Goal: Task Accomplishment & Management: Use online tool/utility

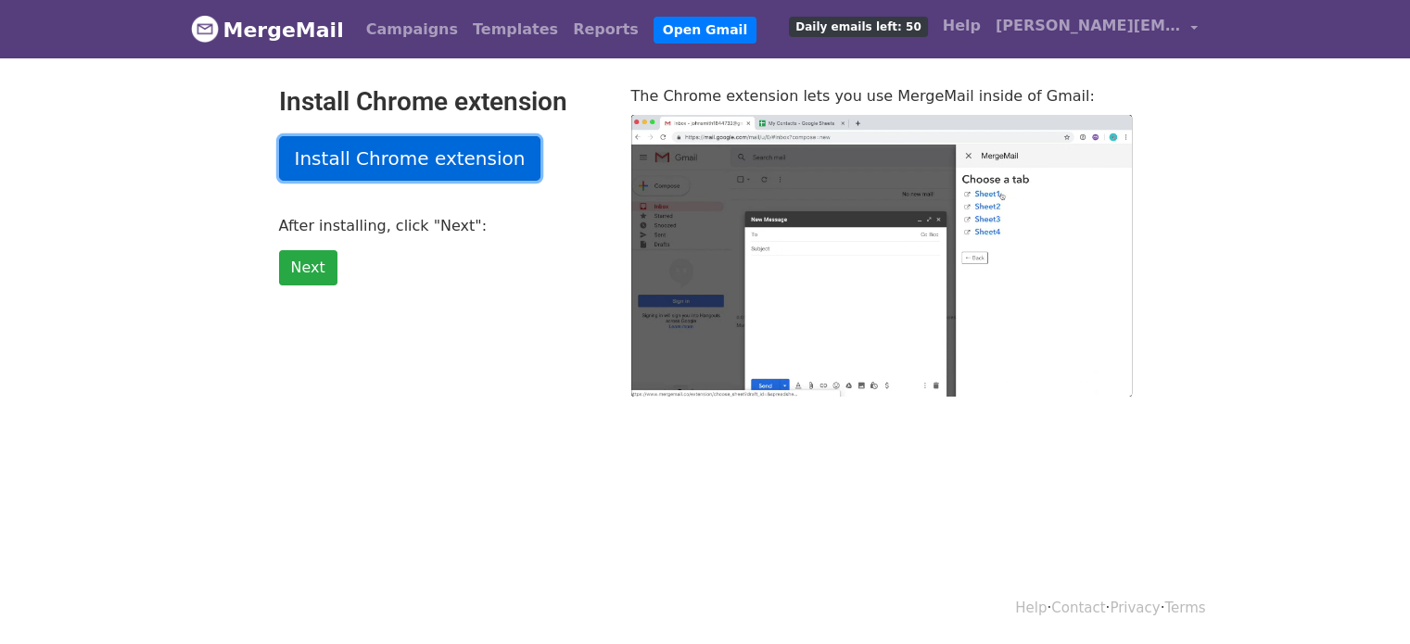
click at [385, 157] on link "Install Chrome extension" at bounding box center [410, 158] width 262 height 45
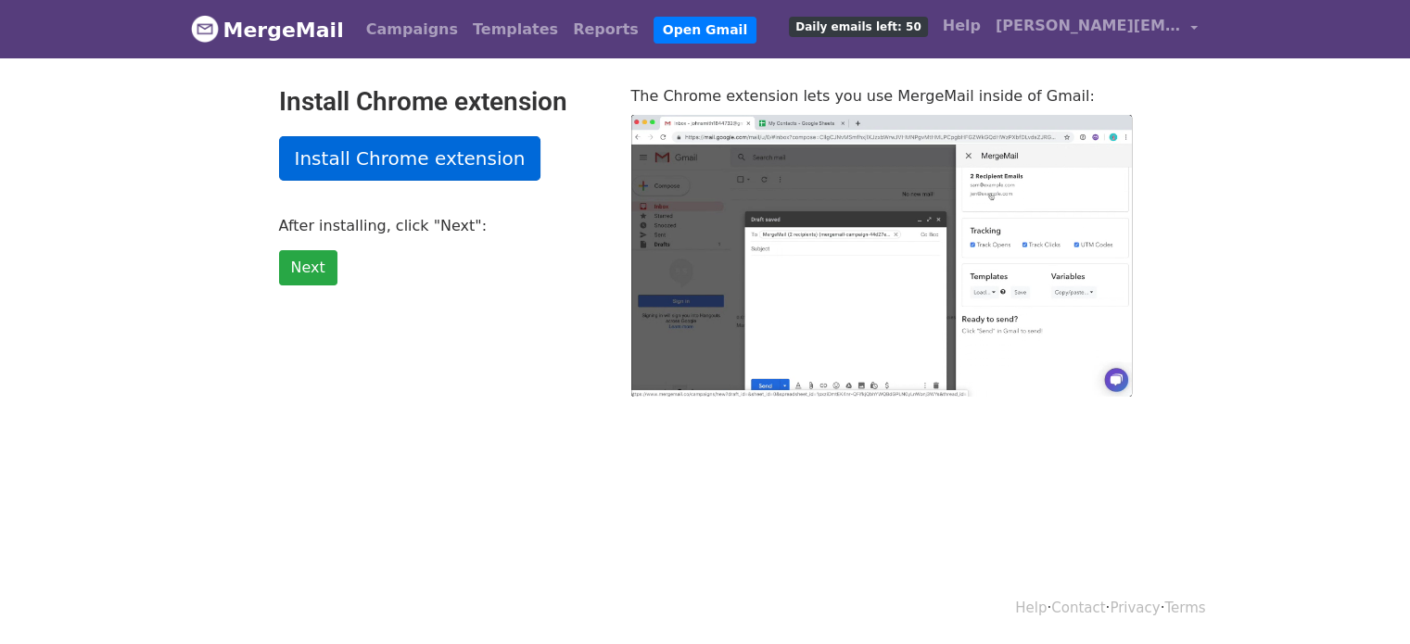
type input "4.39"
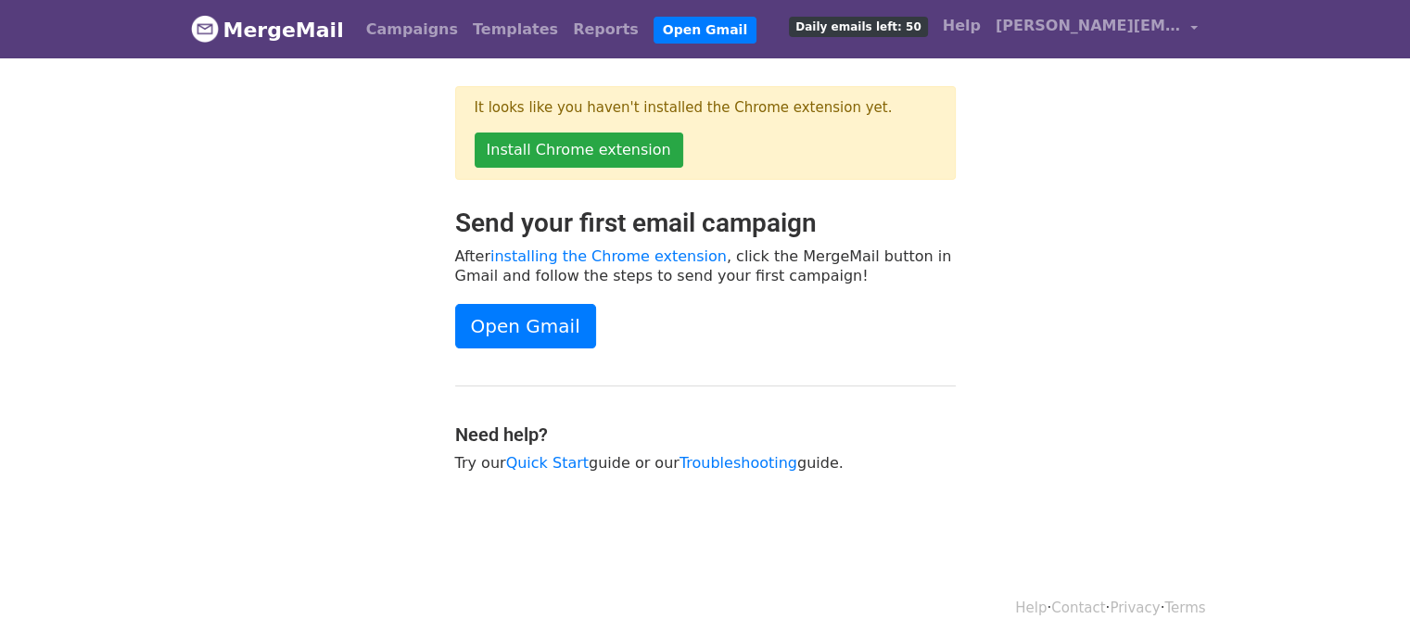
drag, startPoint x: 0, startPoint y: 0, endPoint x: 743, endPoint y: 130, distance: 754.0
click at [743, 130] on div "It looks like you haven't installed the Chrome extension yet. Install Chrome ex…" at bounding box center [705, 133] width 501 height 94
click at [599, 155] on link "Install Chrome extension" at bounding box center [579, 150] width 209 height 35
click at [501, 333] on link "Open Gmail" at bounding box center [525, 326] width 141 height 45
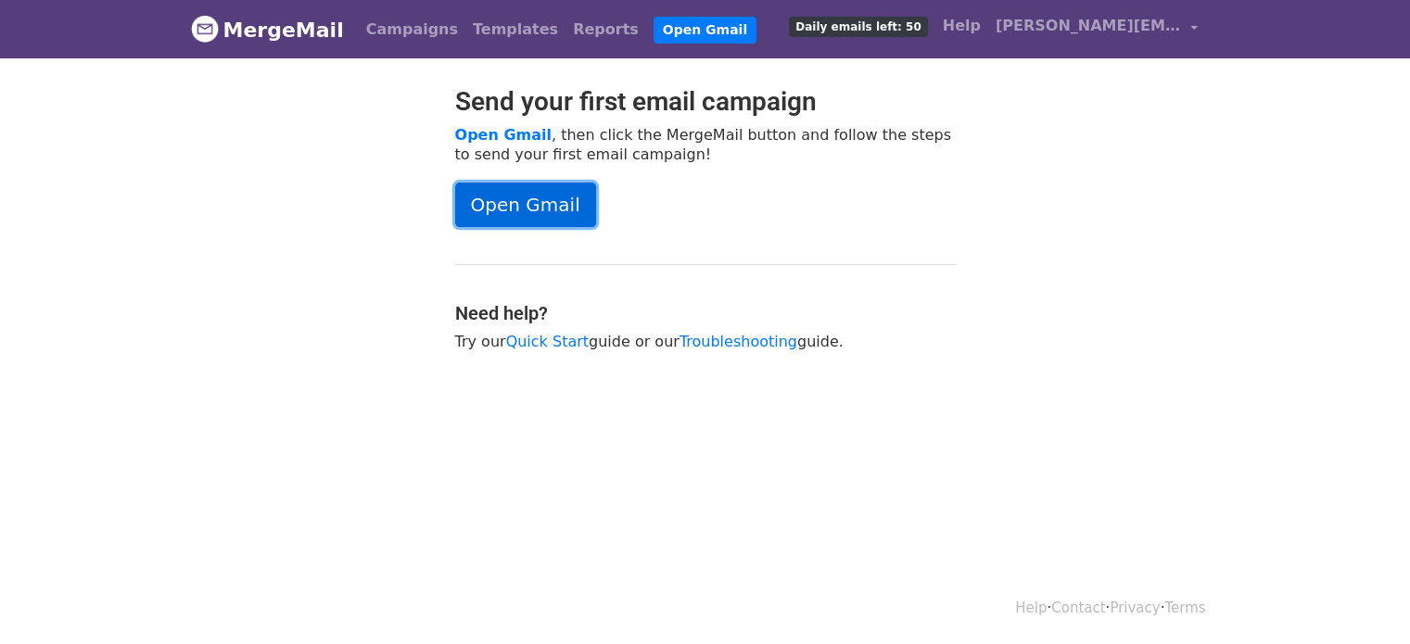
click at [561, 200] on link "Open Gmail" at bounding box center [525, 205] width 141 height 45
click at [539, 218] on link "Open Gmail" at bounding box center [525, 205] width 141 height 45
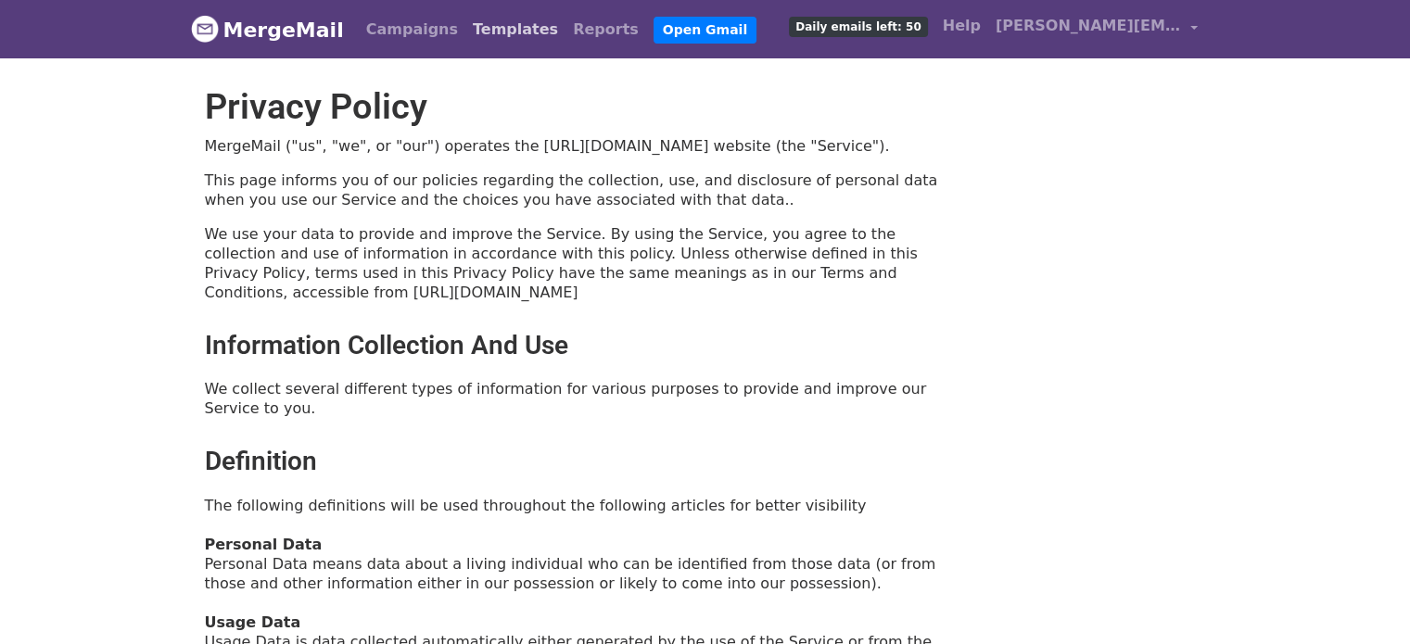
click at [493, 35] on link "Templates" at bounding box center [515, 29] width 100 height 37
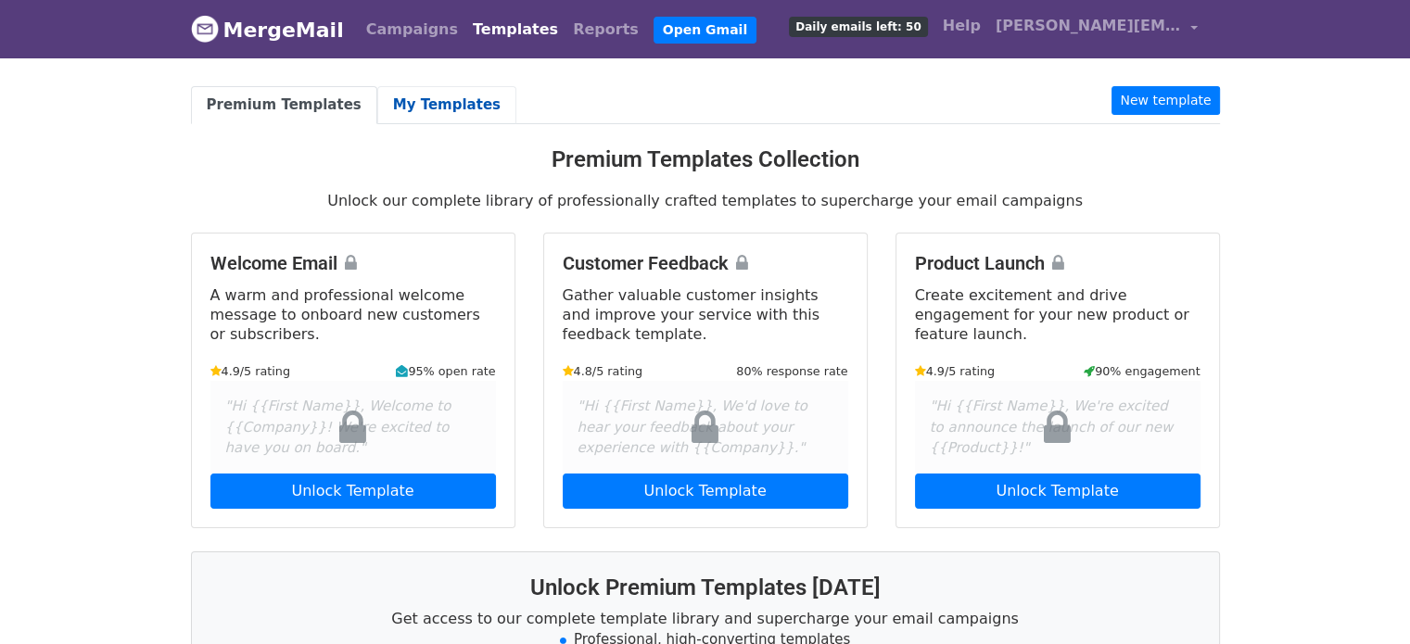
click at [426, 103] on link "My Templates" at bounding box center [446, 105] width 139 height 38
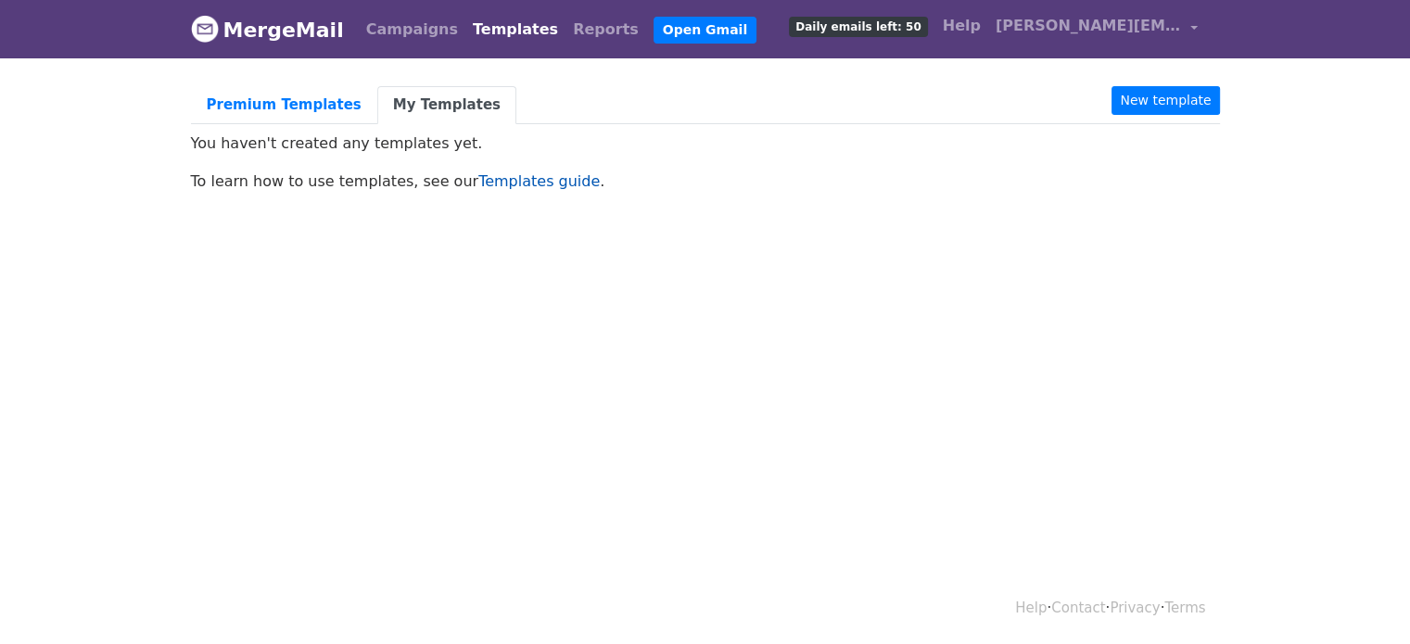
click at [507, 183] on link "Templates guide" at bounding box center [538, 181] width 121 height 18
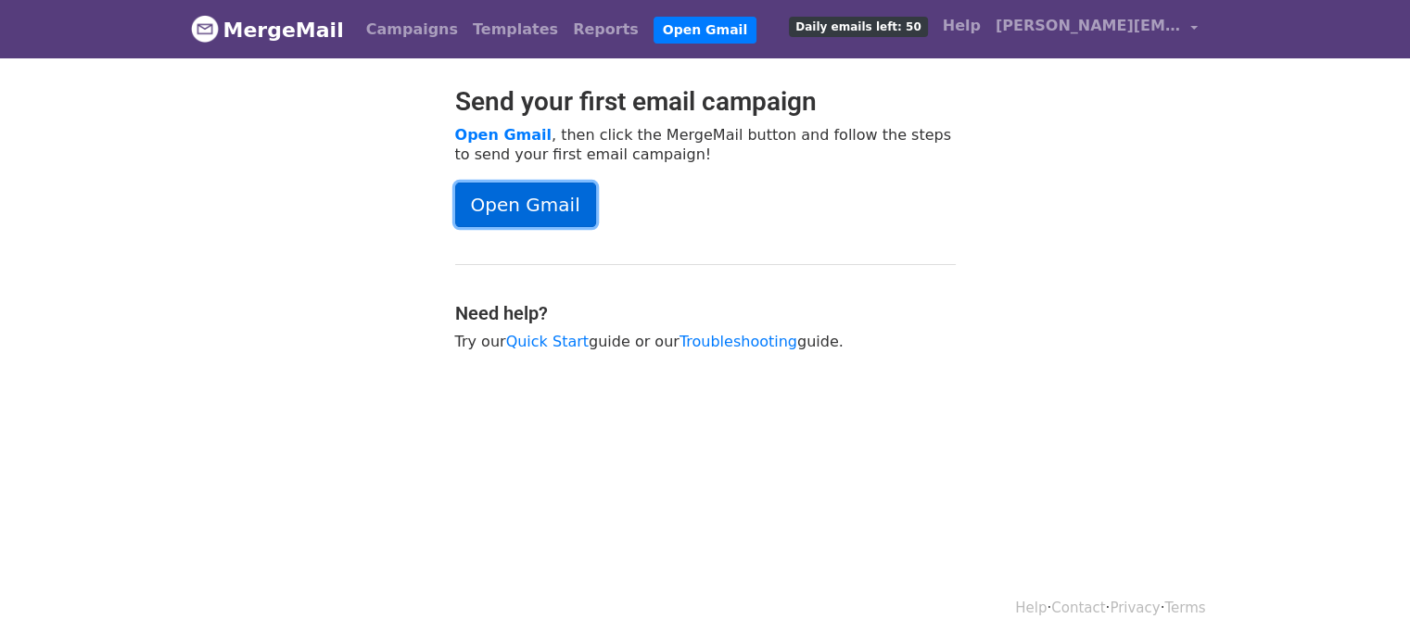
click at [530, 202] on link "Open Gmail" at bounding box center [525, 205] width 141 height 45
